Goal: Task Accomplishment & Management: Manage account settings

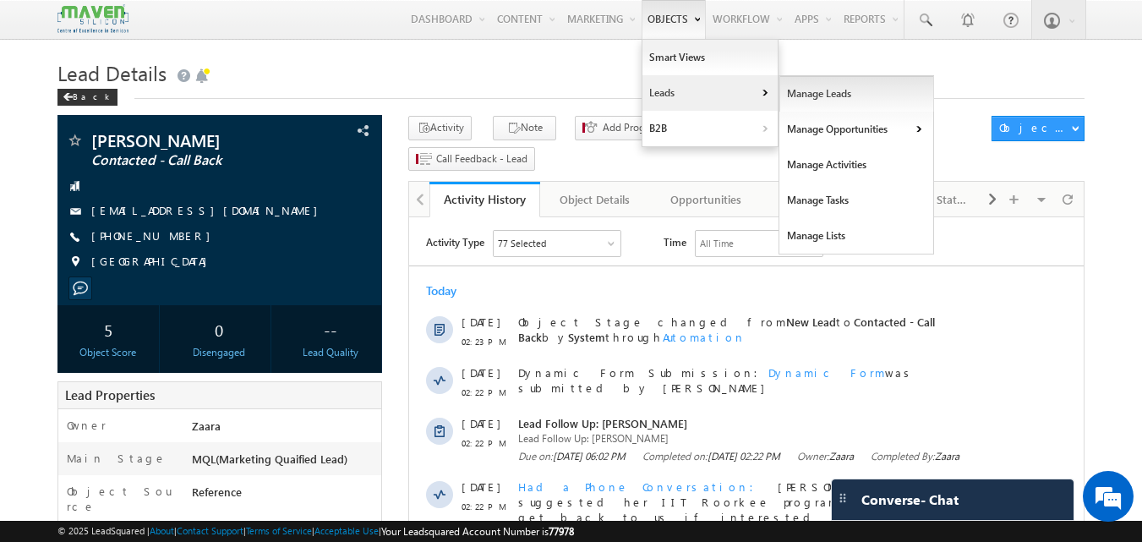
click at [824, 97] on link "Manage Leads" at bounding box center [856, 94] width 155 height 36
